Goal: Task Accomplishment & Management: Complete application form

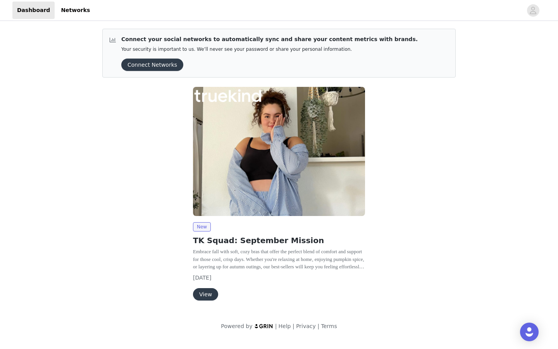
click at [207, 292] on button "View" at bounding box center [205, 294] width 25 height 12
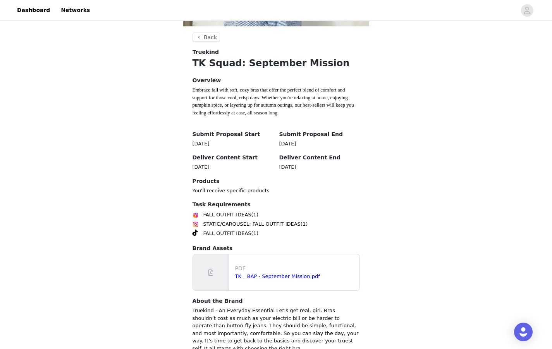
scroll to position [199, 0]
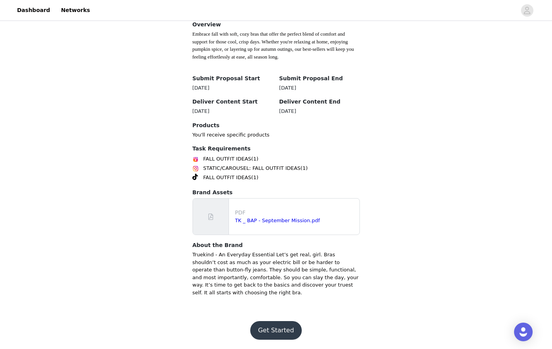
click at [275, 324] on button "Get Started" at bounding box center [276, 330] width 52 height 19
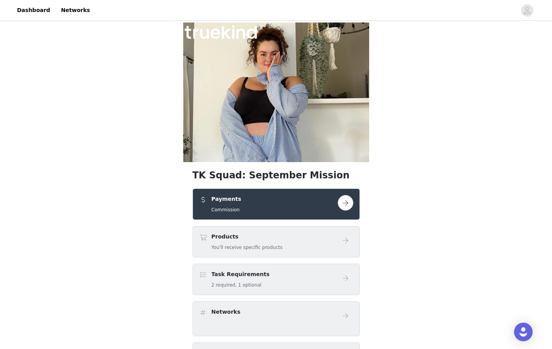
click at [245, 203] on div "Payments Commission" at bounding box center [268, 204] width 139 height 18
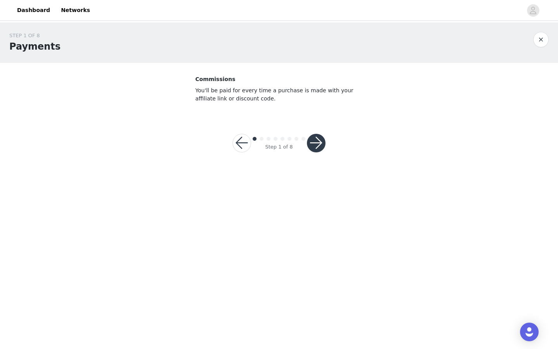
click at [314, 143] on button "button" at bounding box center [316, 143] width 19 height 19
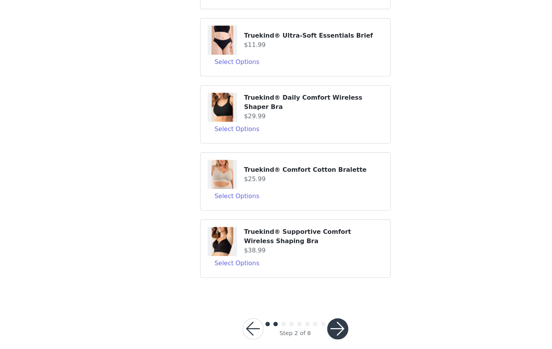
scroll to position [156, 0]
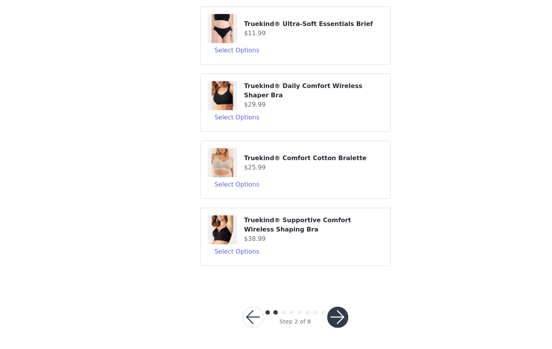
click at [310, 318] on button "button" at bounding box center [313, 320] width 19 height 19
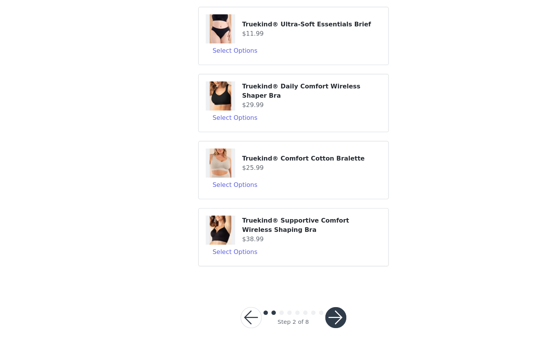
click at [314, 319] on button "button" at bounding box center [313, 320] width 19 height 19
